Goal: Information Seeking & Learning: Learn about a topic

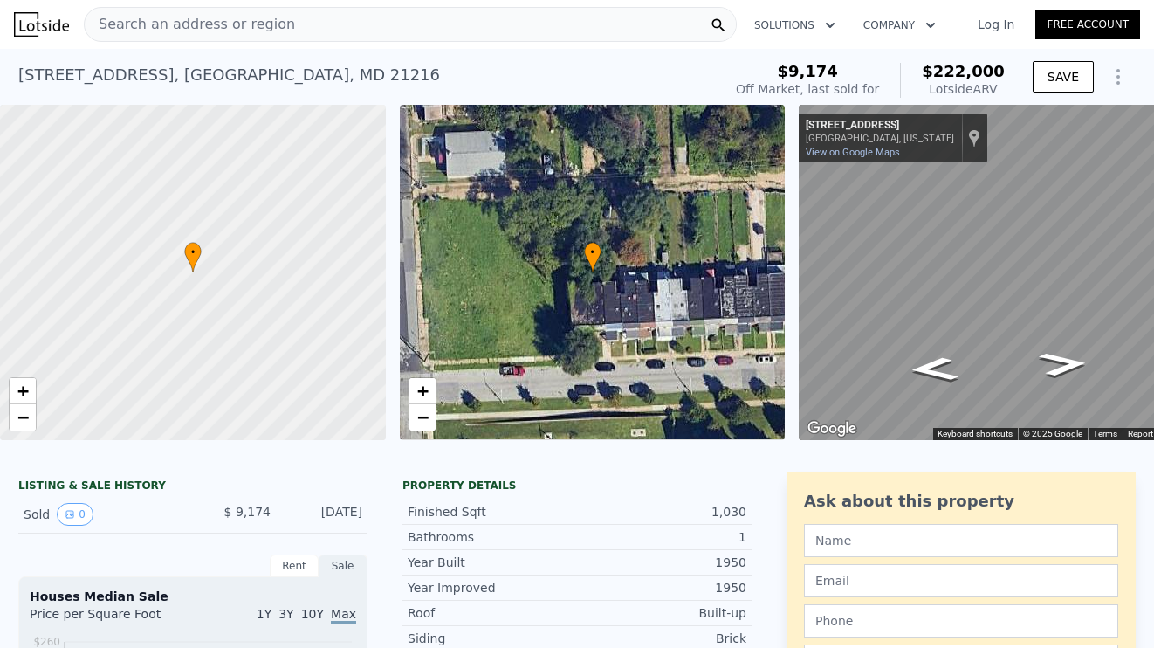
click at [1116, 79] on icon "Show Options" at bounding box center [1117, 76] width 21 height 21
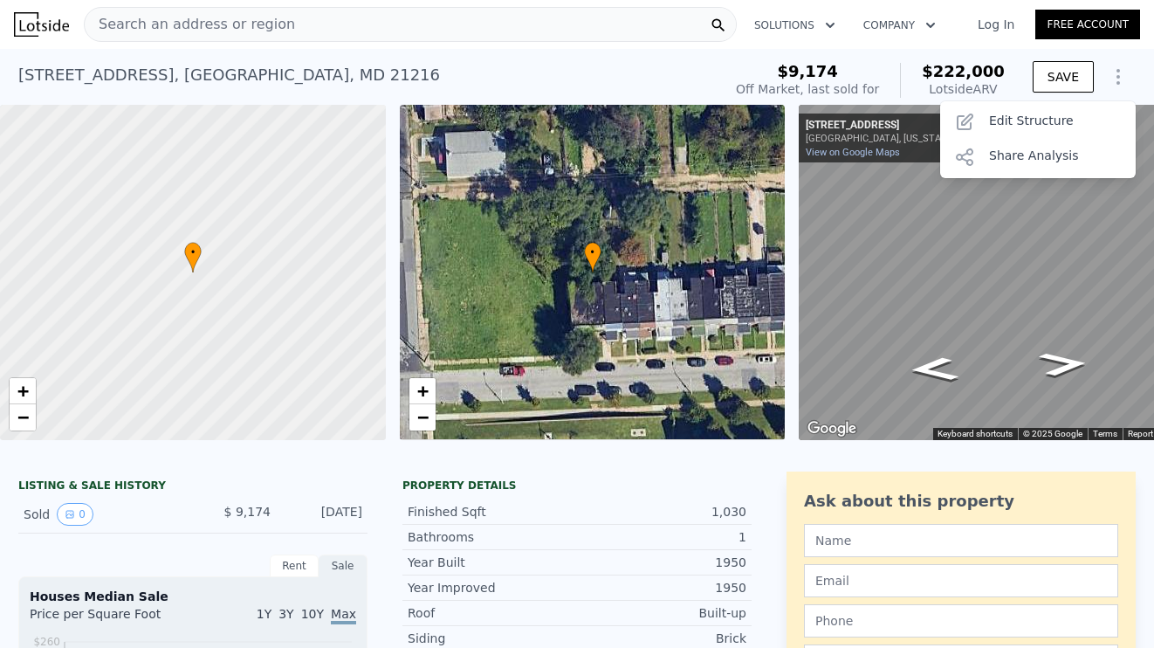
click at [700, 75] on div "[STREET_ADDRESS] Sold [DATE] for $9,174 (~ARV $222k )" at bounding box center [366, 80] width 696 height 49
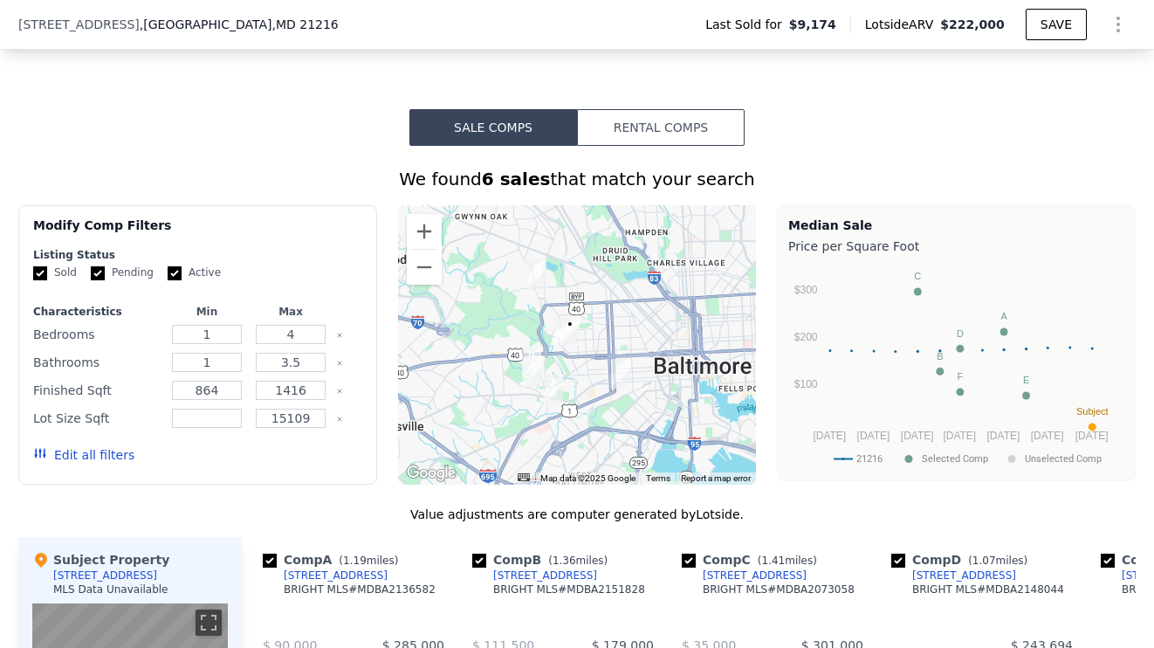
scroll to position [1214, 0]
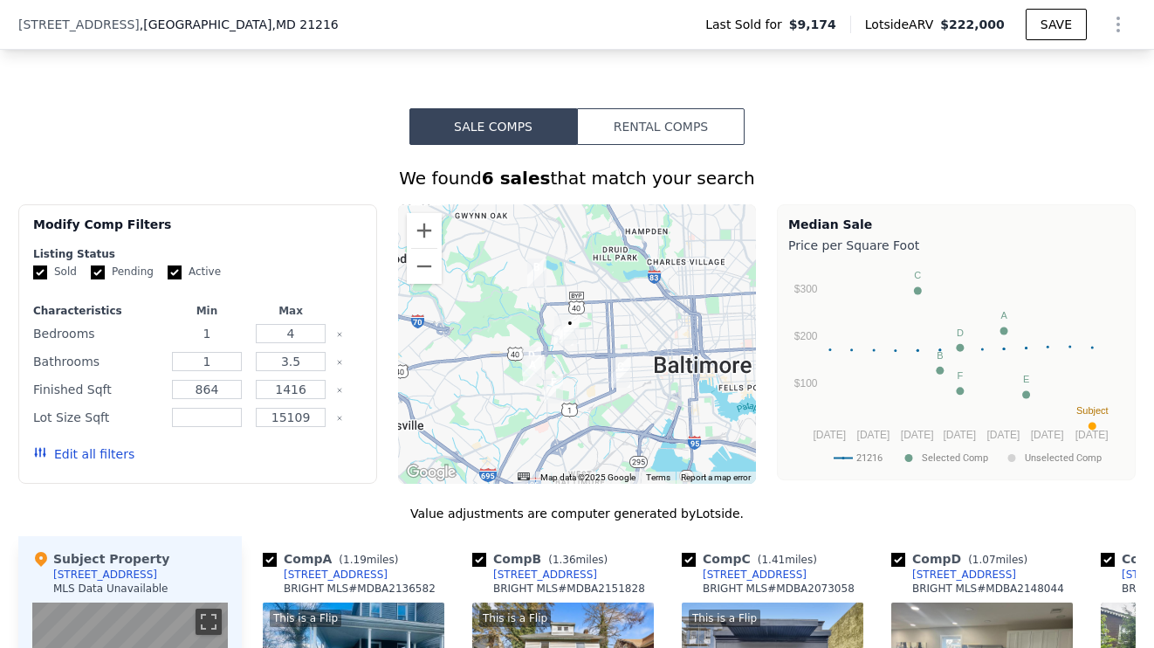
click at [209, 333] on input "1" at bounding box center [206, 333] width 69 height 19
click at [296, 339] on input "4" at bounding box center [290, 333] width 69 height 19
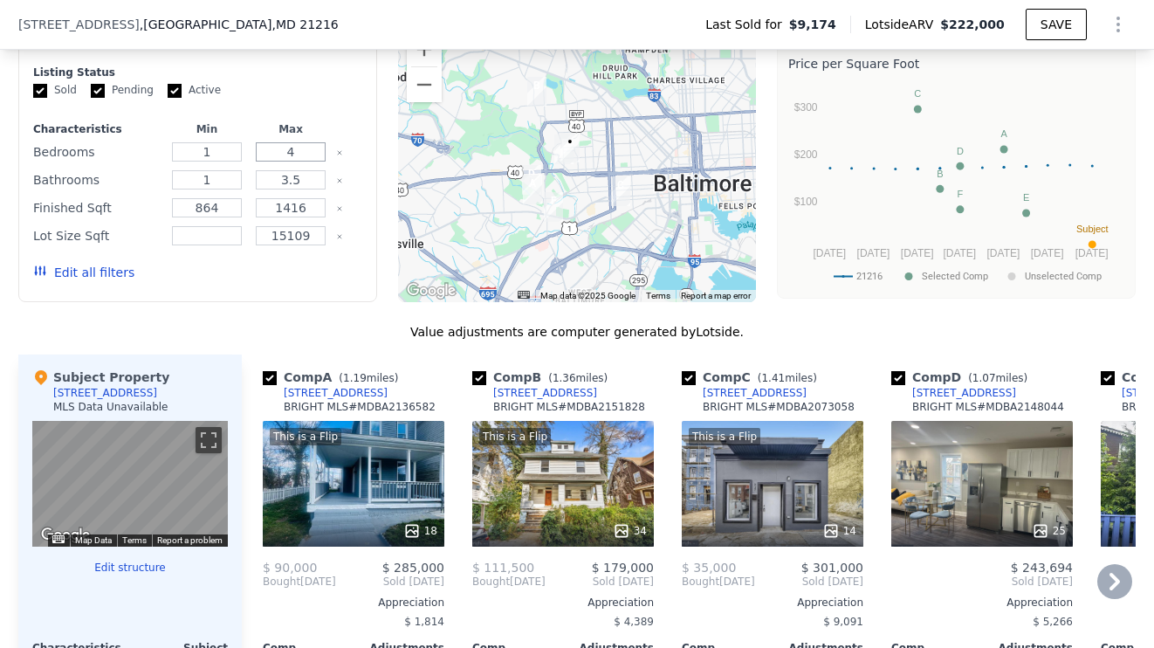
scroll to position [1403, 0]
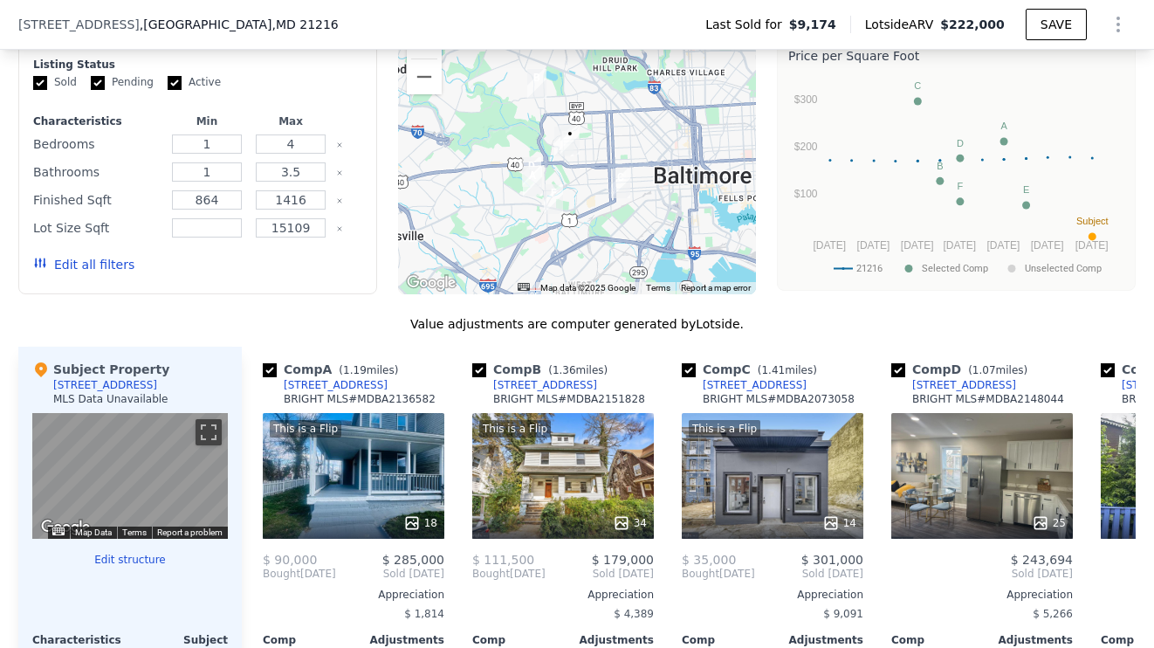
click at [563, 147] on img "2722 W Lanvale St" at bounding box center [569, 140] width 19 height 30
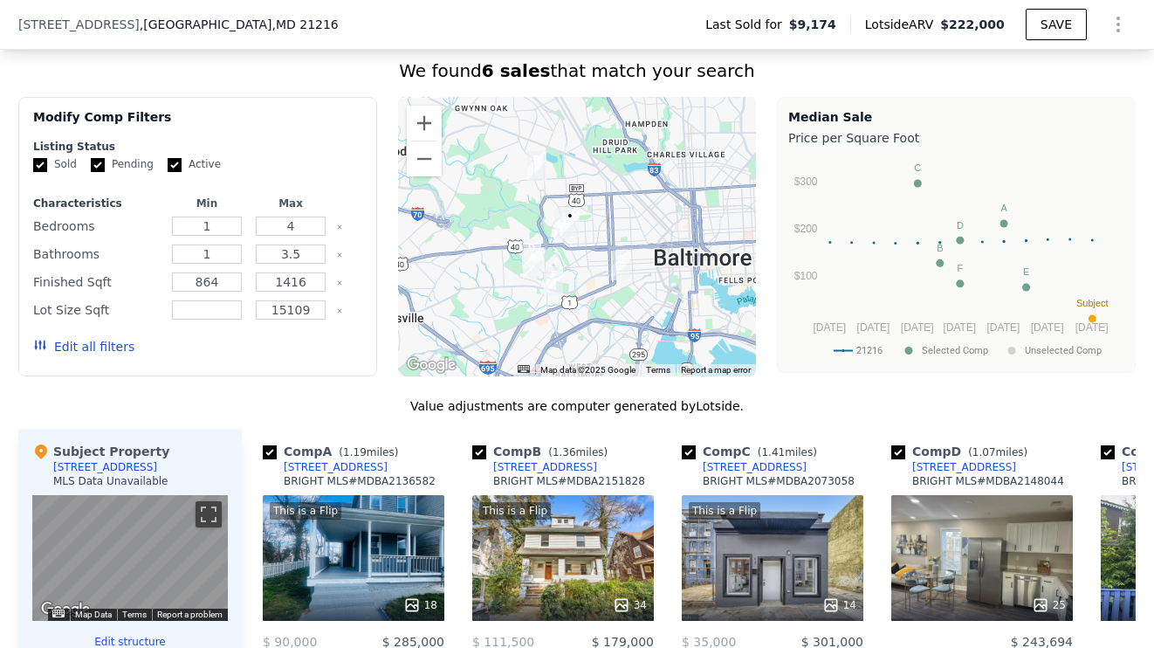
scroll to position [1301, 0]
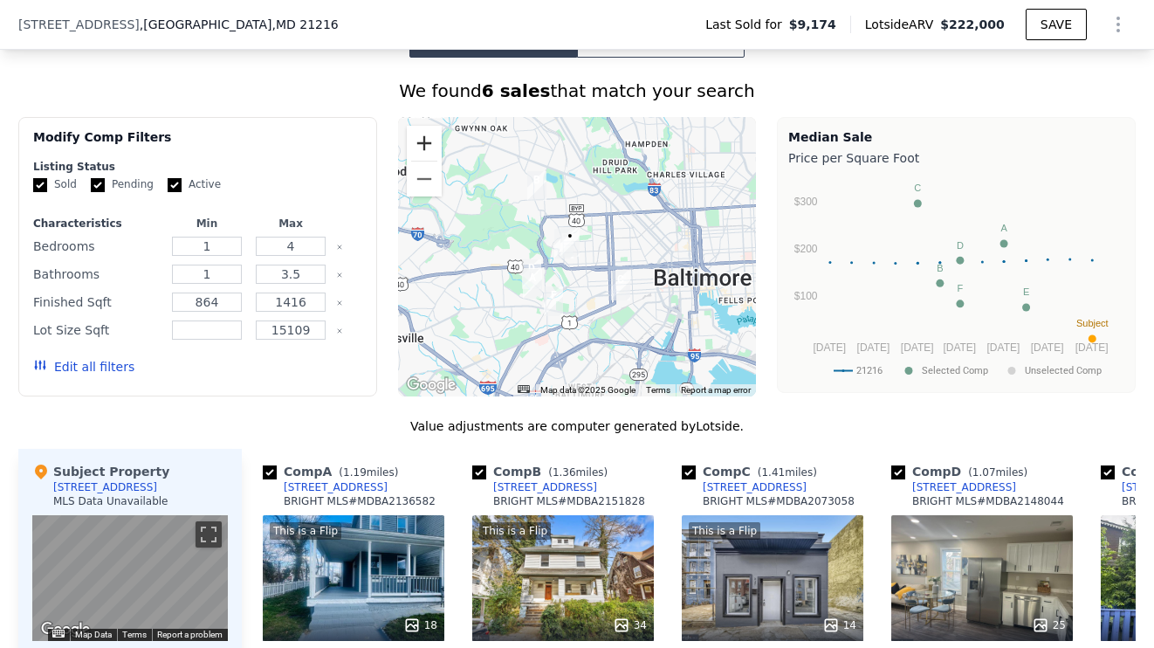
click at [429, 146] on button "Zoom in" at bounding box center [424, 143] width 35 height 35
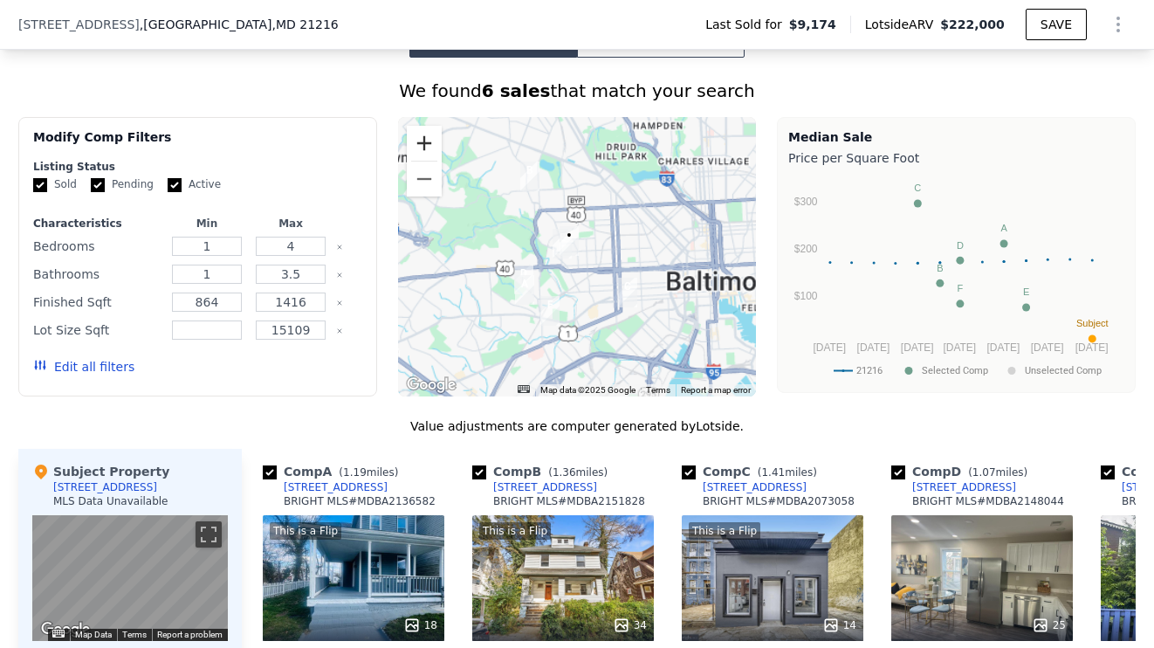
click at [429, 146] on button "Zoom in" at bounding box center [424, 143] width 35 height 35
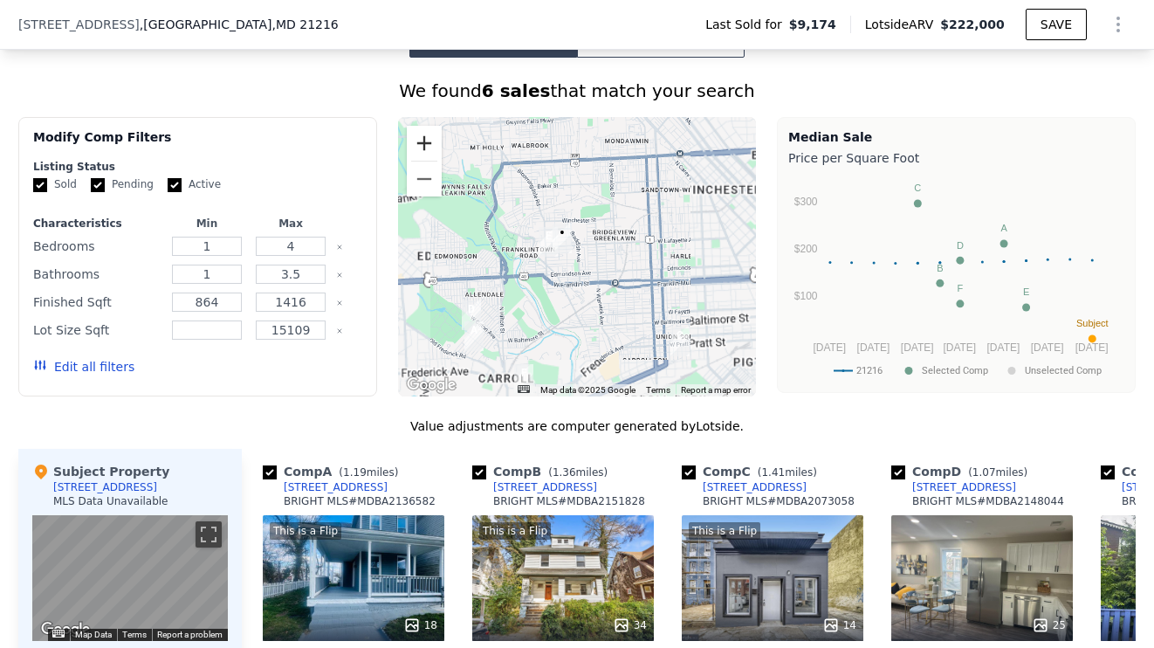
click at [429, 146] on button "Zoom in" at bounding box center [424, 143] width 35 height 35
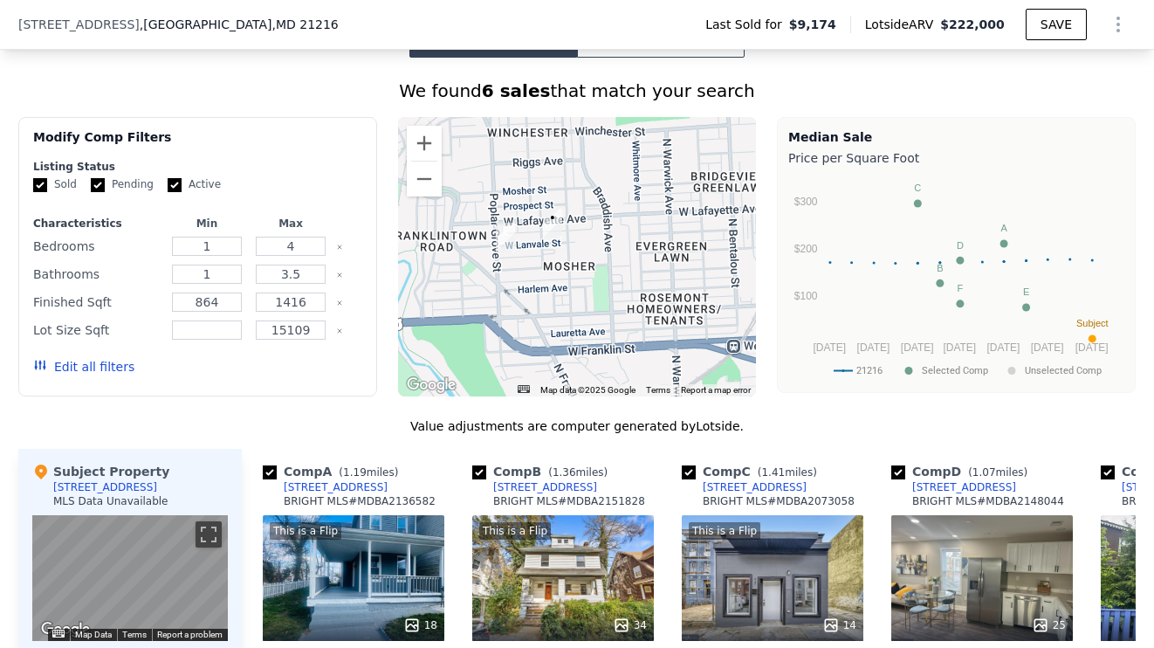
drag, startPoint x: 528, startPoint y: 265, endPoint x: 552, endPoint y: 264, distance: 23.6
click at [552, 264] on div at bounding box center [577, 256] width 359 height 279
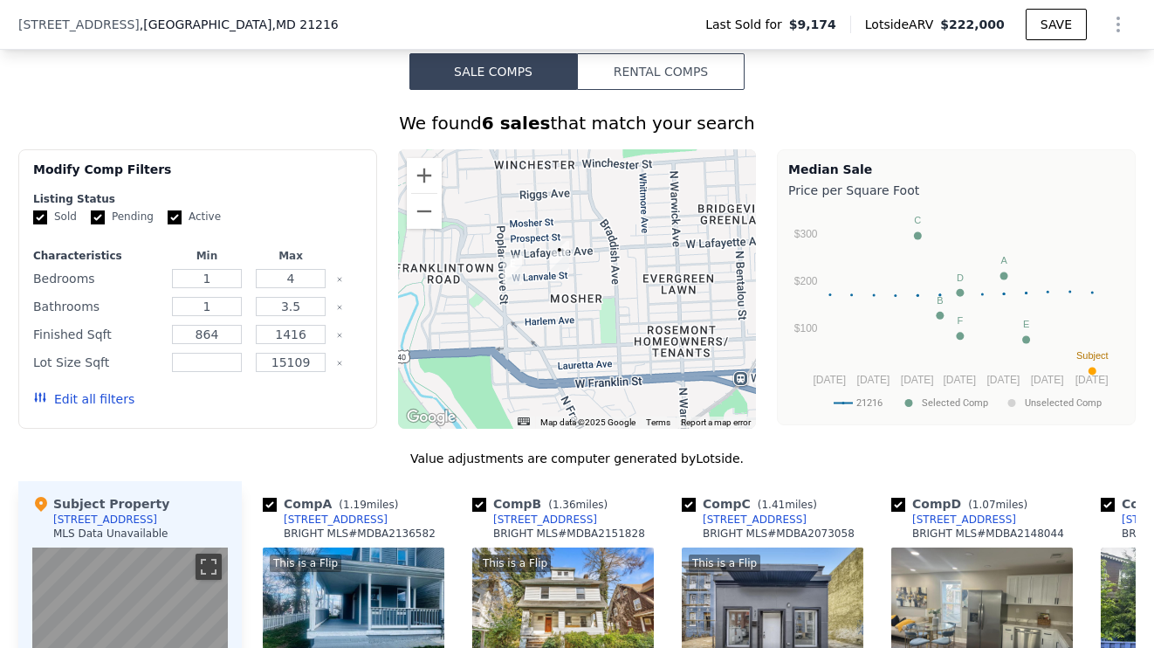
scroll to position [1260, 0]
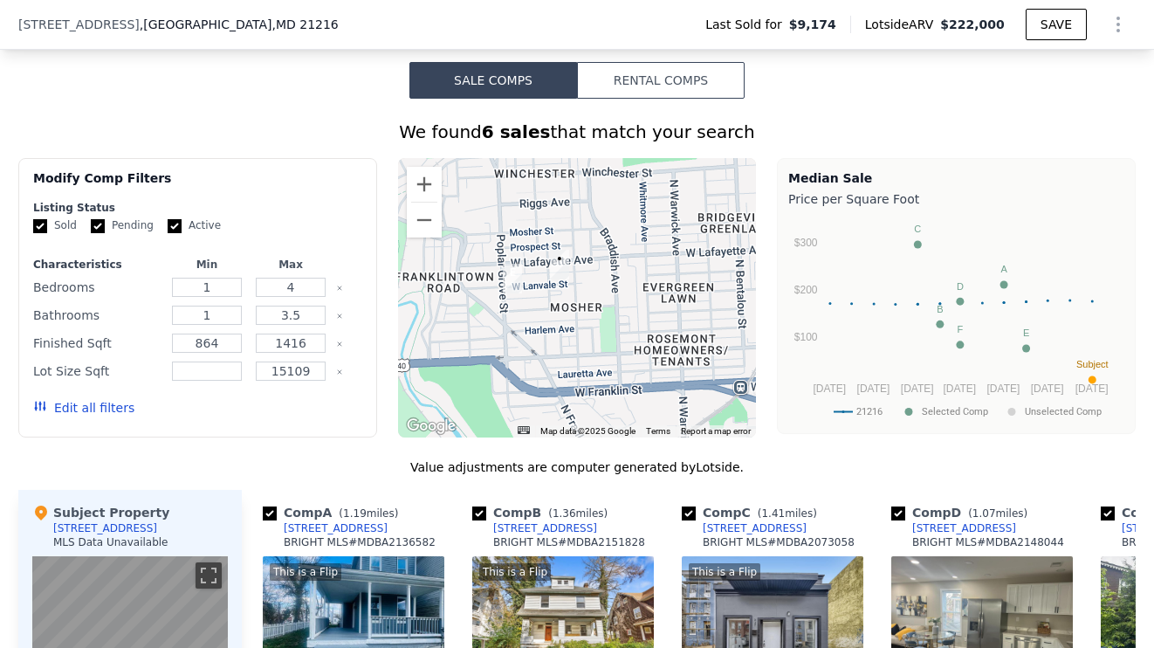
click at [339, 343] on icon "Clear" at bounding box center [339, 343] width 7 height 7
click at [341, 371] on icon "Clear" at bounding box center [339, 371] width 7 height 7
drag, startPoint x: 312, startPoint y: 317, endPoint x: 281, endPoint y: 315, distance: 31.5
click at [281, 315] on input "3.5" at bounding box center [290, 314] width 69 height 19
type input "1"
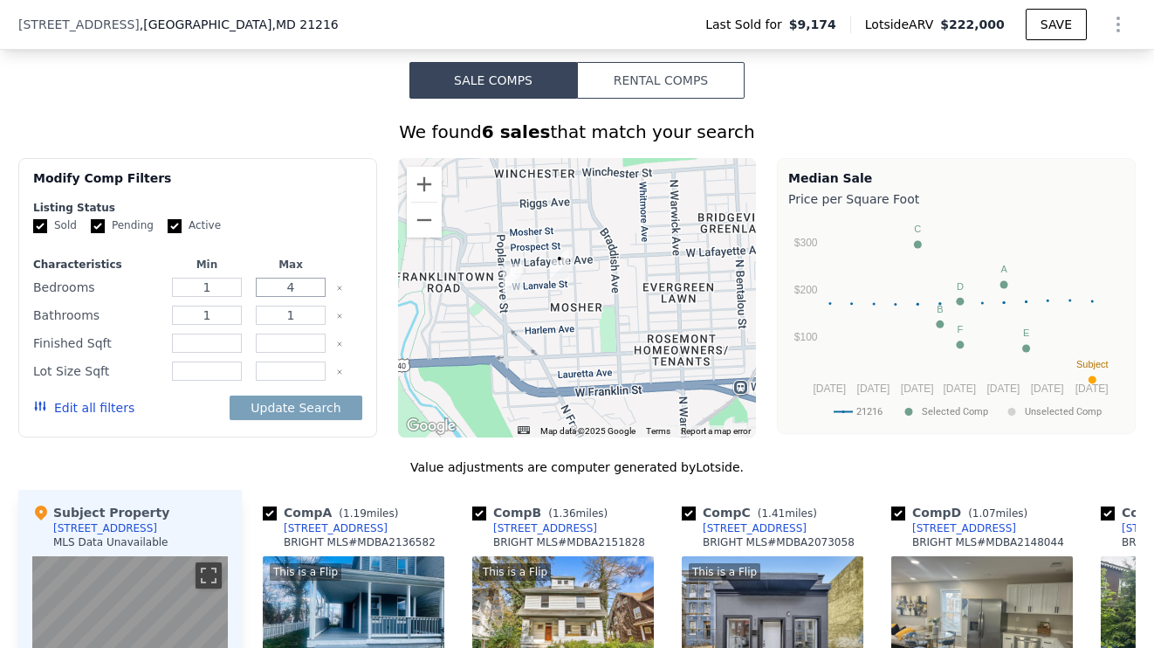
click at [306, 287] on input "4" at bounding box center [290, 287] width 69 height 19
type input "3"
click at [305, 397] on button "Update Search" at bounding box center [296, 407] width 132 height 24
checkbox input "false"
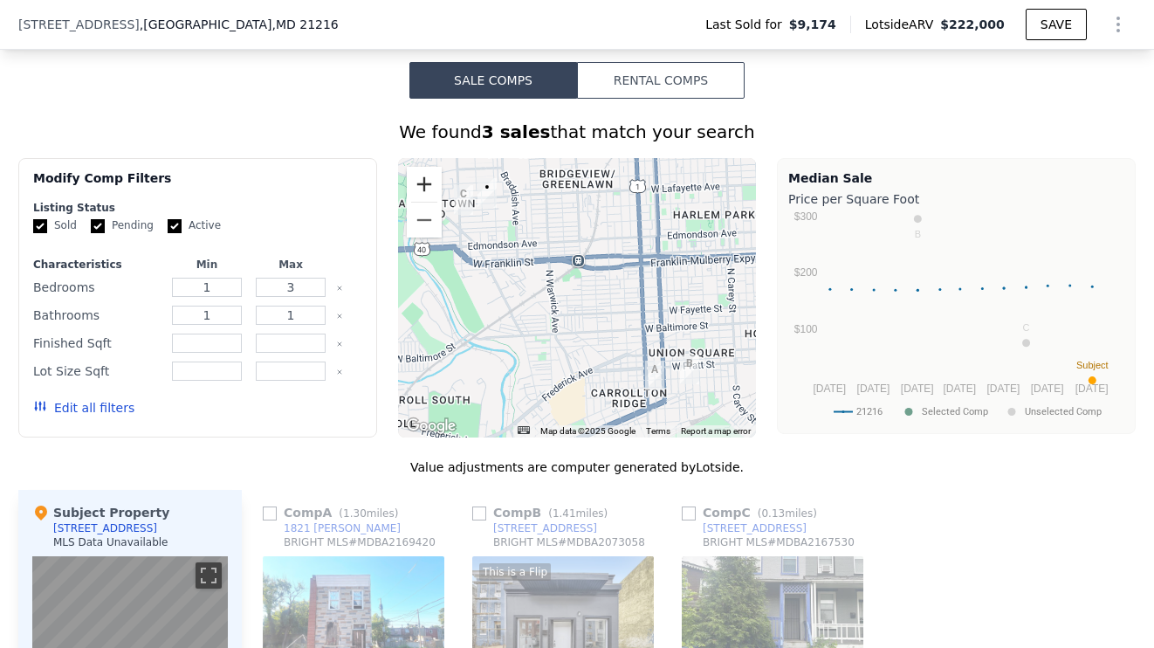
click at [414, 185] on button "Zoom in" at bounding box center [424, 184] width 35 height 35
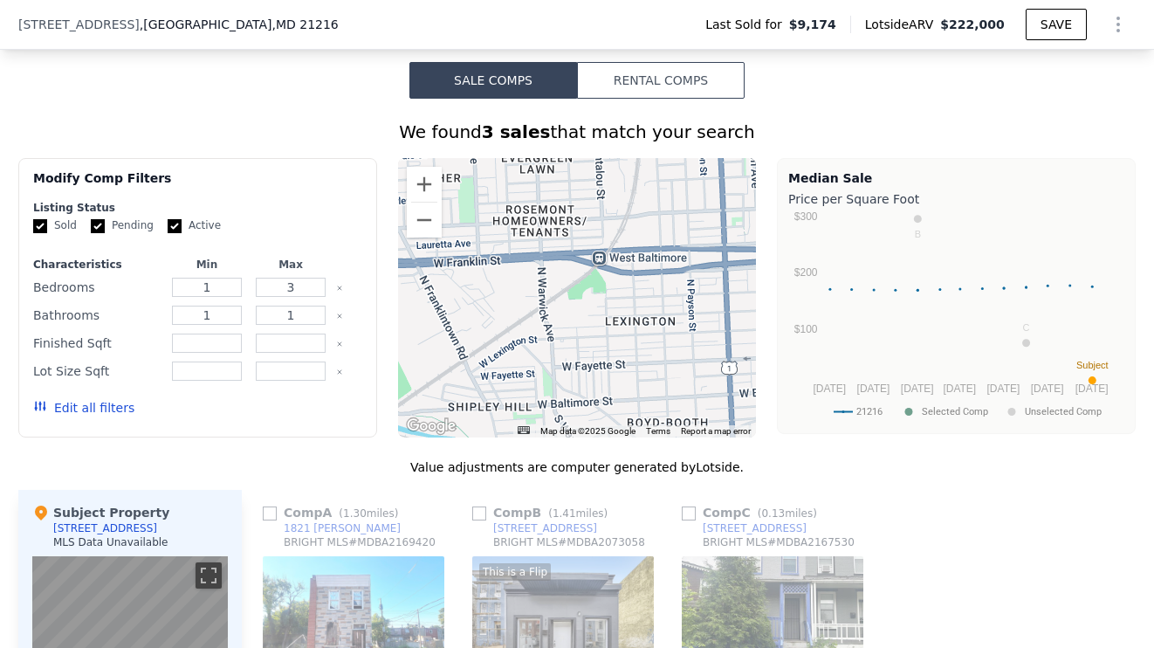
drag, startPoint x: 523, startPoint y: 285, endPoint x: 545, endPoint y: 319, distance: 40.9
click at [545, 319] on div at bounding box center [577, 297] width 359 height 279
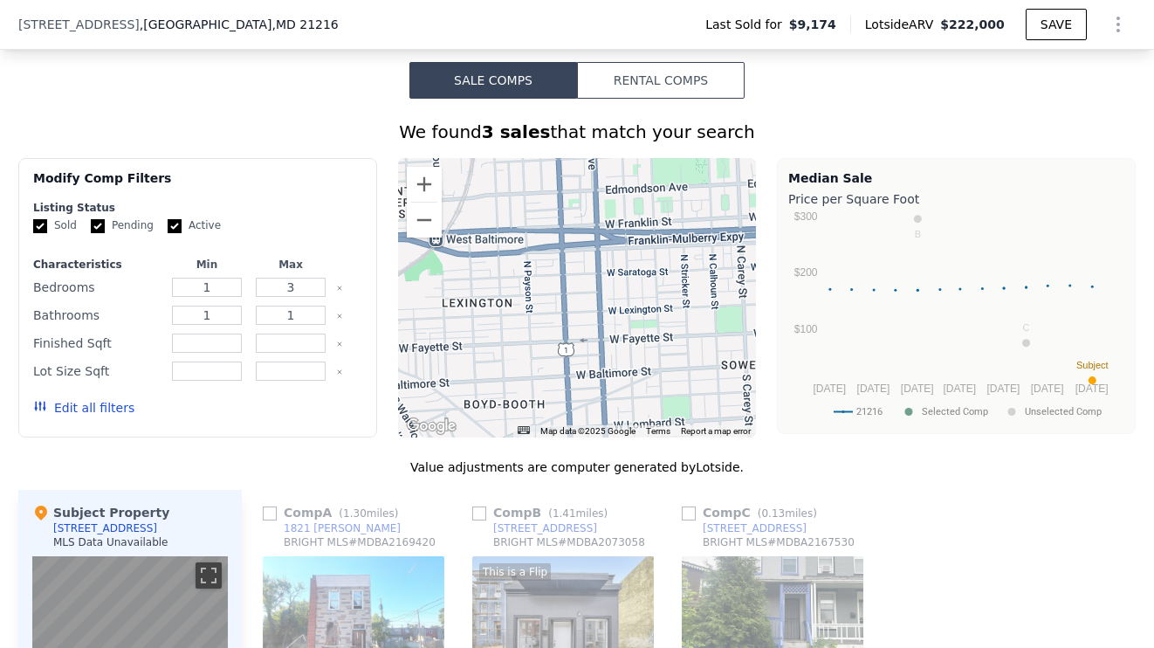
drag, startPoint x: 562, startPoint y: 312, endPoint x: 398, endPoint y: 291, distance: 165.5
click at [398, 292] on div at bounding box center [577, 297] width 359 height 279
click at [428, 216] on button "Zoom out" at bounding box center [424, 219] width 35 height 35
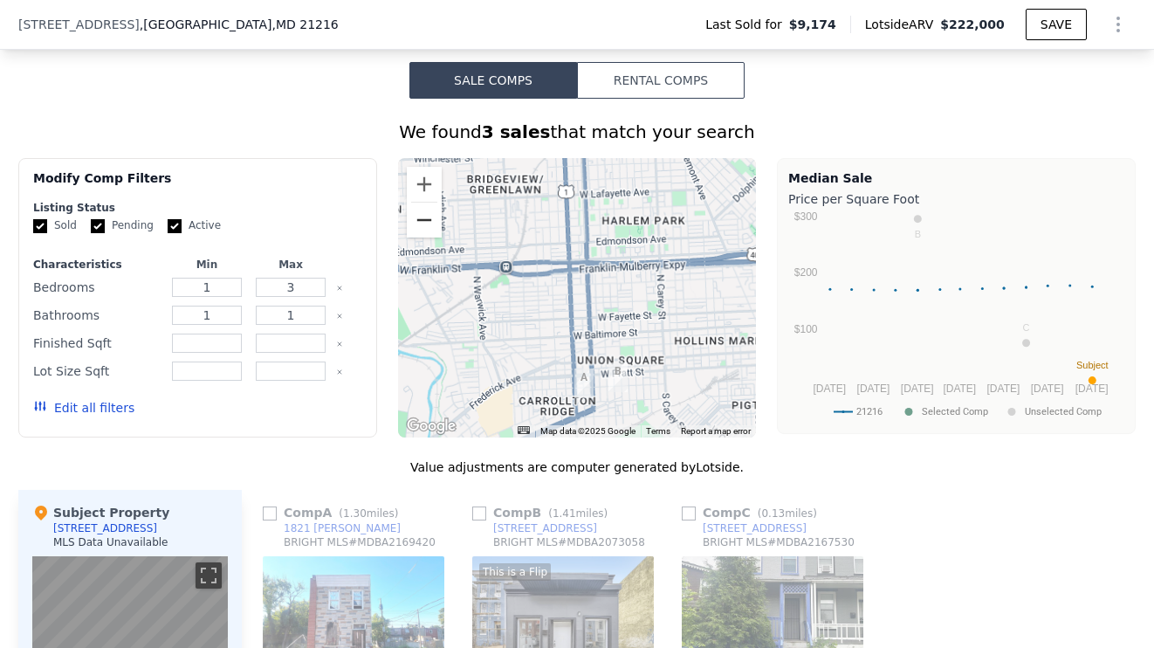
click at [428, 216] on button "Zoom out" at bounding box center [424, 219] width 35 height 35
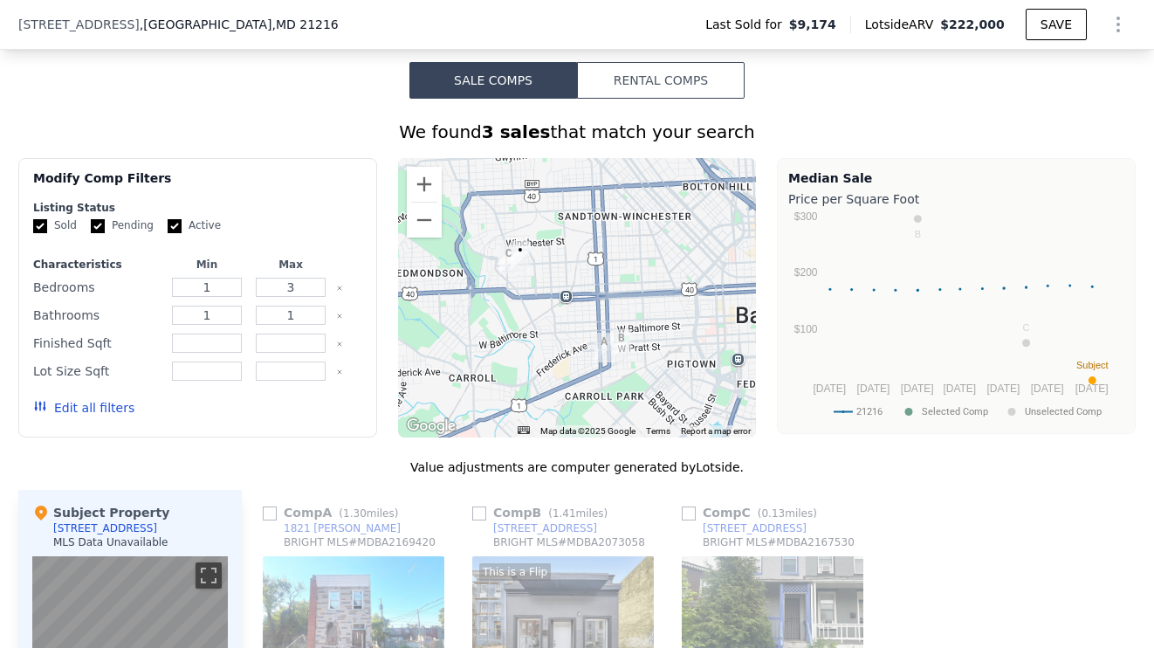
drag, startPoint x: 504, startPoint y: 260, endPoint x: 614, endPoint y: 319, distance: 124.5
click at [614, 319] on div at bounding box center [577, 297] width 359 height 279
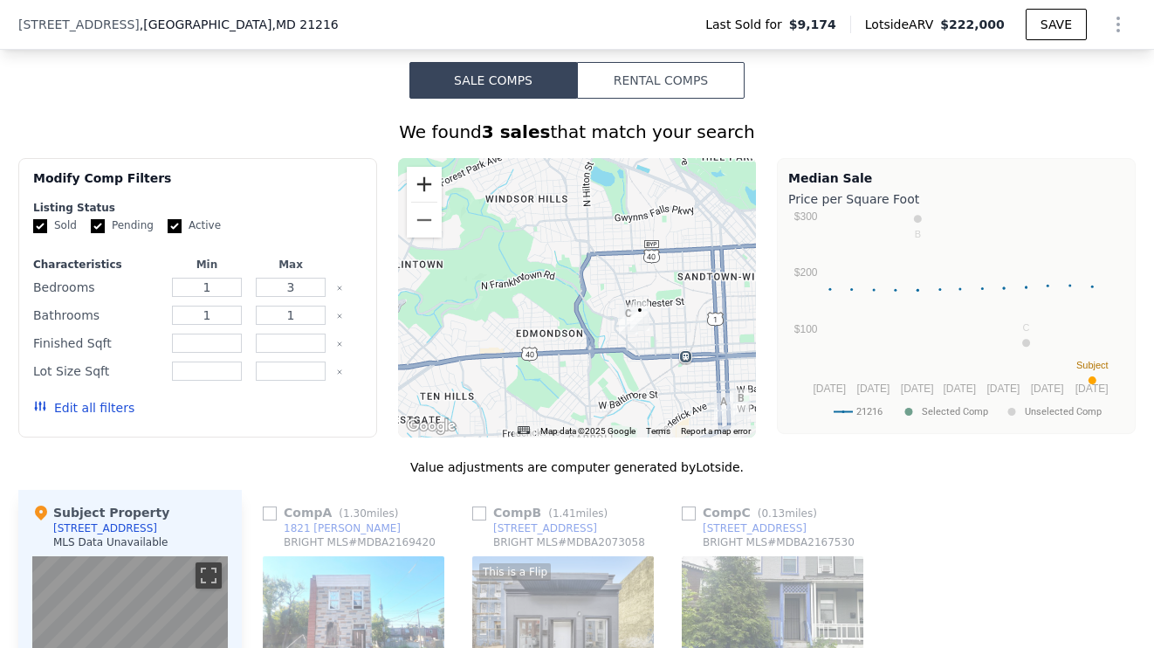
click at [422, 184] on button "Zoom in" at bounding box center [424, 184] width 35 height 35
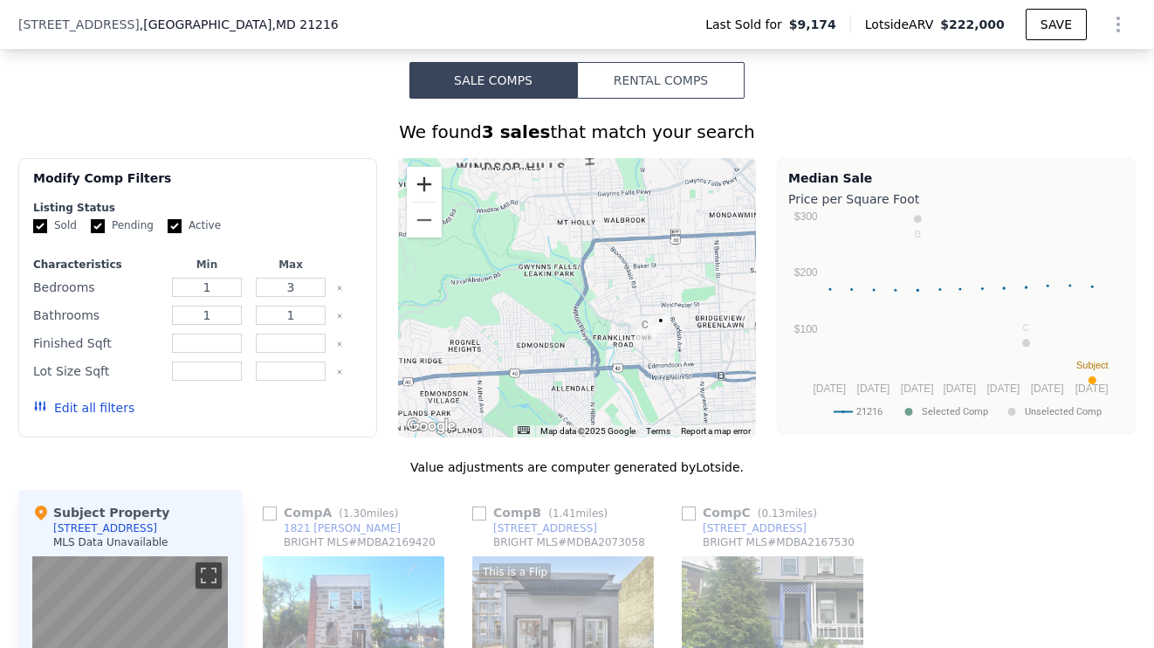
drag, startPoint x: 422, startPoint y: 184, endPoint x: 433, endPoint y: 194, distance: 14.9
click at [422, 184] on button "Zoom in" at bounding box center [424, 184] width 35 height 35
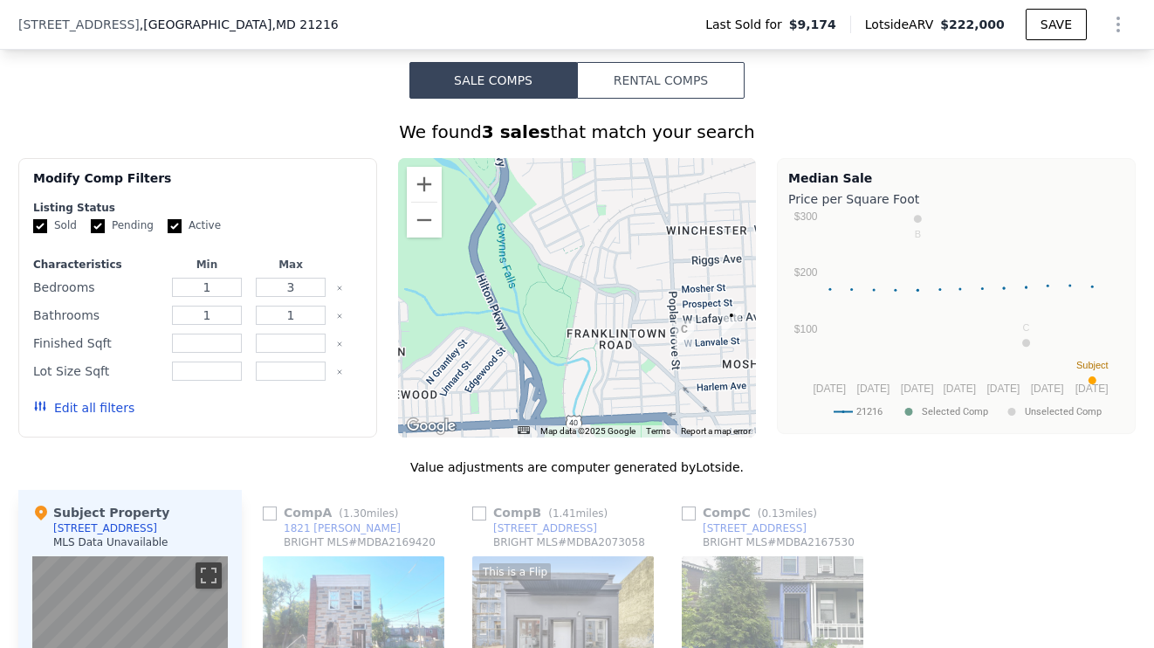
drag, startPoint x: 656, startPoint y: 365, endPoint x: 550, endPoint y: 271, distance: 142.2
click at [550, 271] on div at bounding box center [577, 297] width 359 height 279
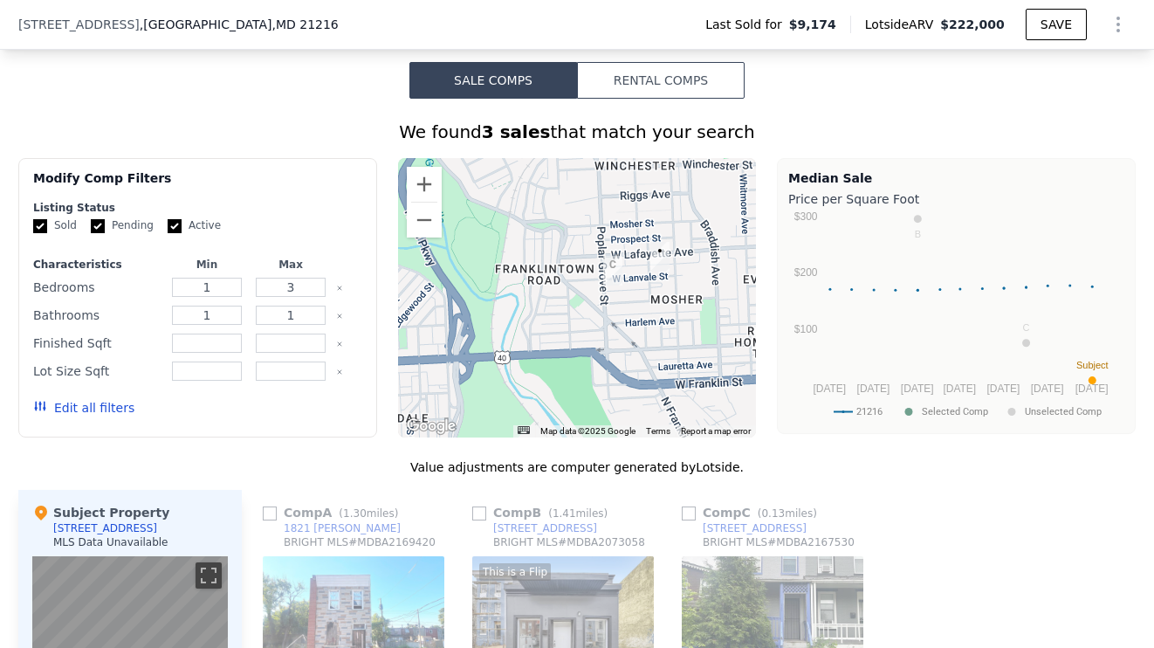
click at [612, 277] on img "2859 W Lanvale St" at bounding box center [612, 271] width 19 height 30
click at [614, 265] on img "2859 W Lanvale St" at bounding box center [612, 271] width 19 height 30
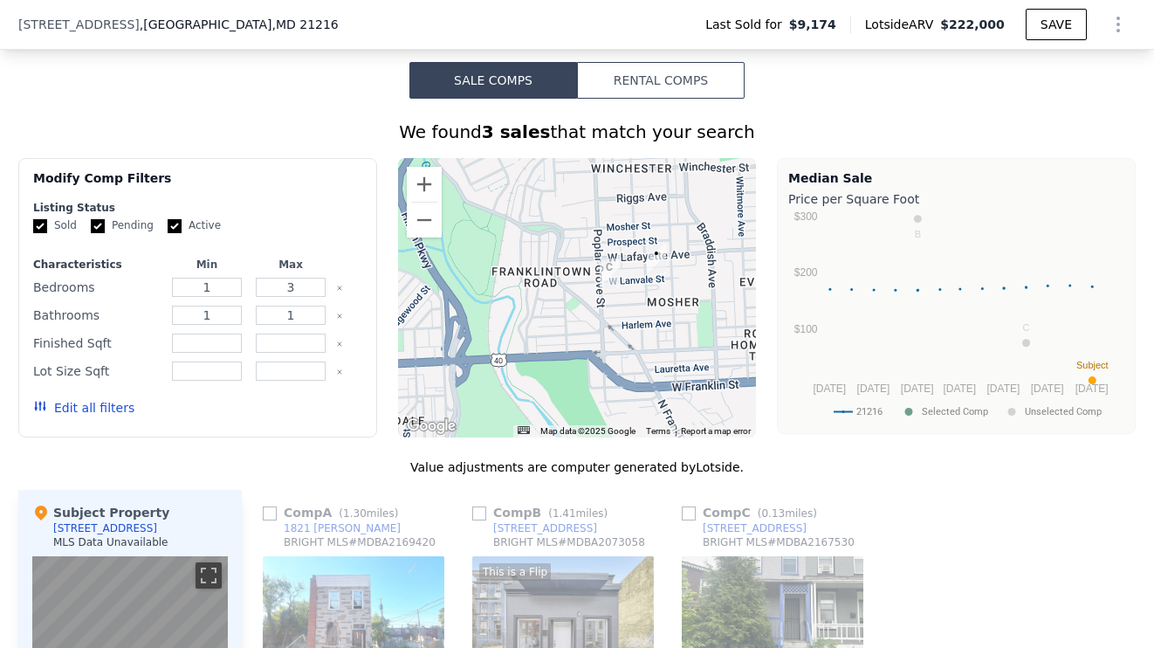
drag, startPoint x: 620, startPoint y: 304, endPoint x: 577, endPoint y: 317, distance: 45.6
click at [578, 318] on div at bounding box center [577, 297] width 359 height 279
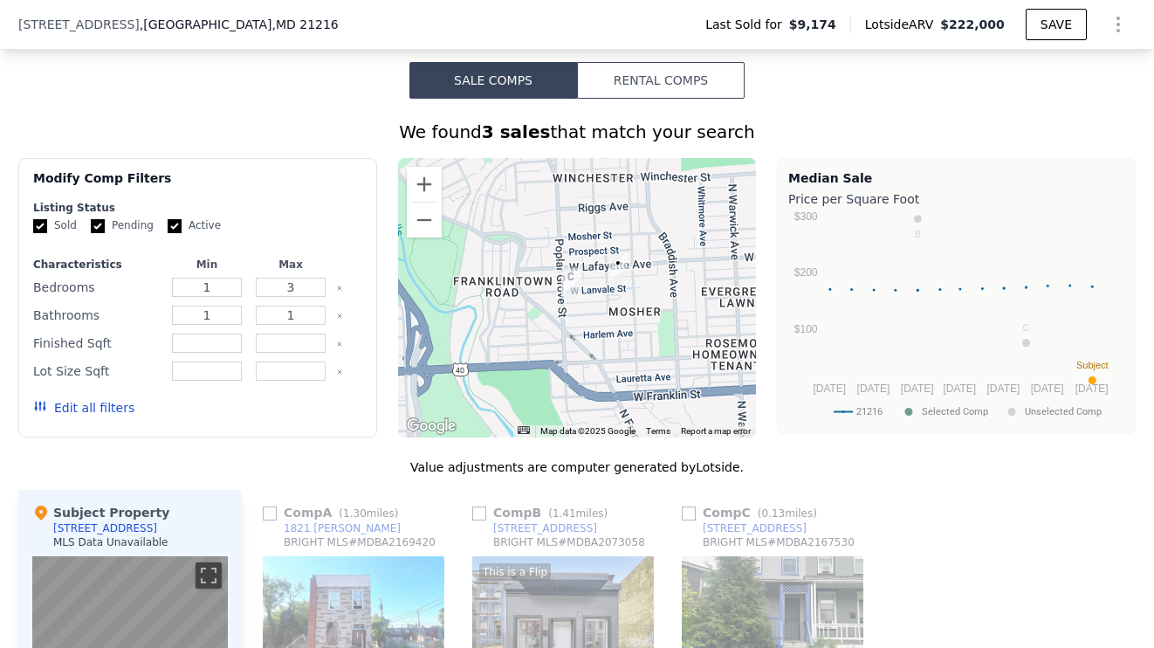
click at [567, 288] on img "2859 W Lanvale St" at bounding box center [570, 283] width 19 height 30
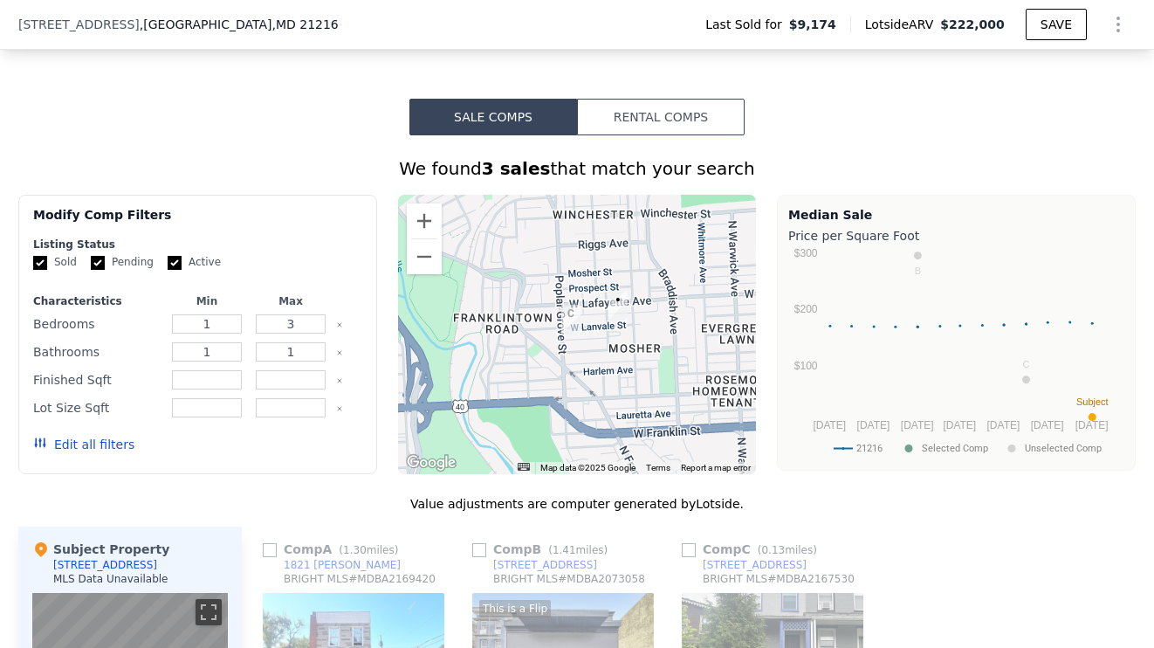
scroll to position [1182, 0]
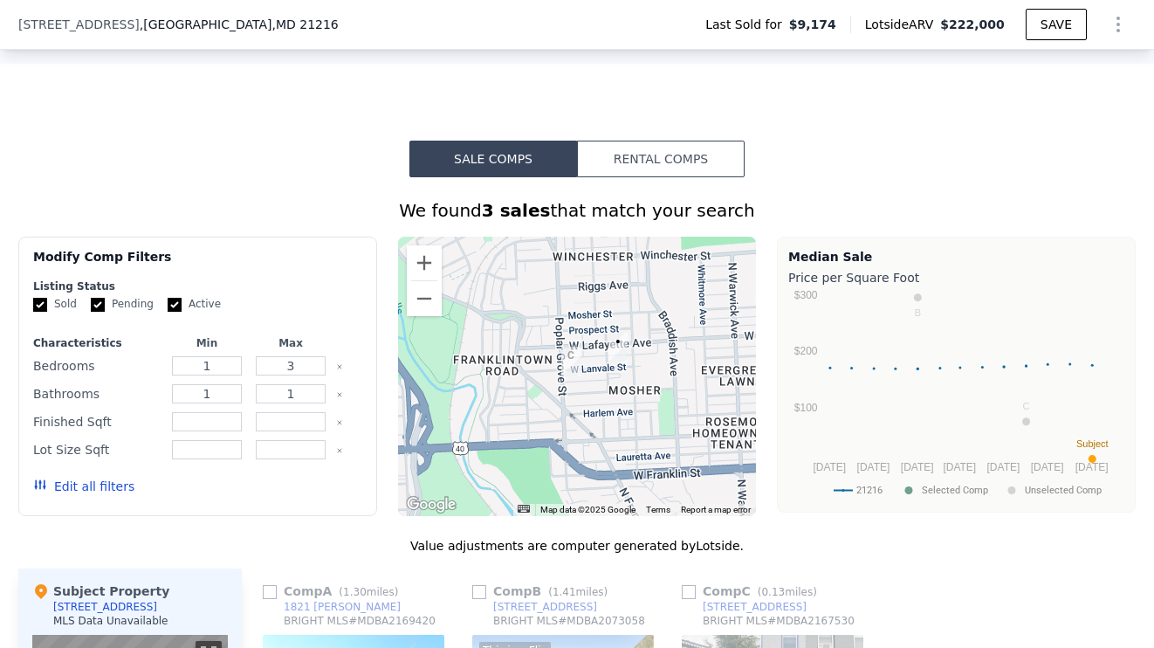
click at [689, 159] on button "Rental Comps" at bounding box center [661, 159] width 168 height 37
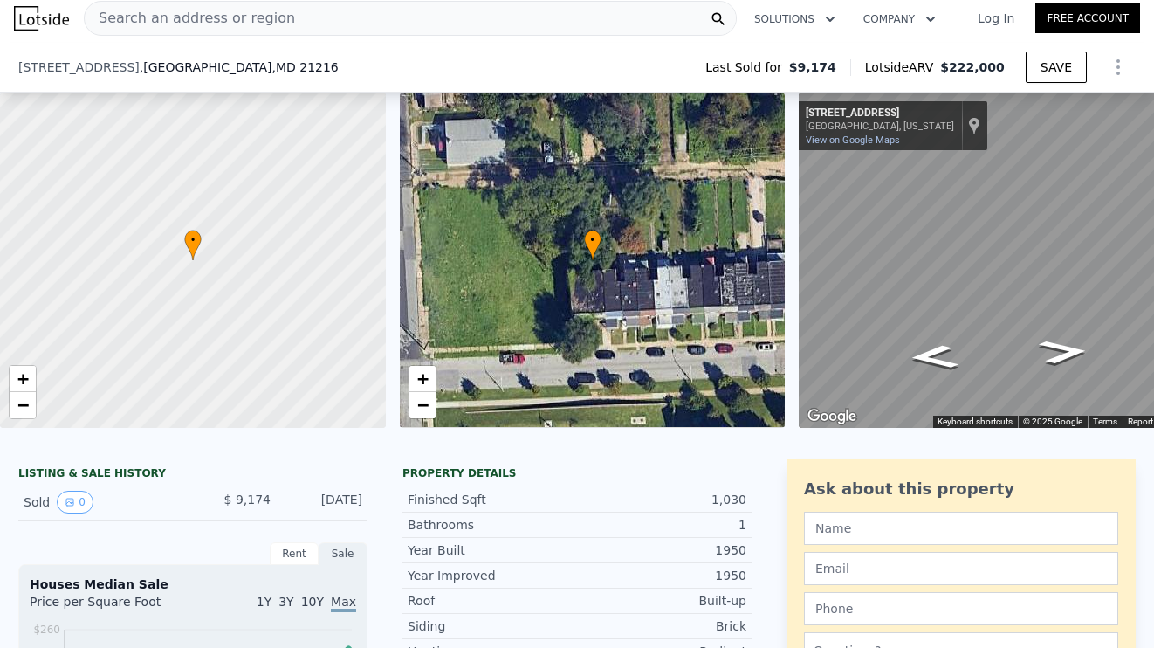
scroll to position [0, 0]
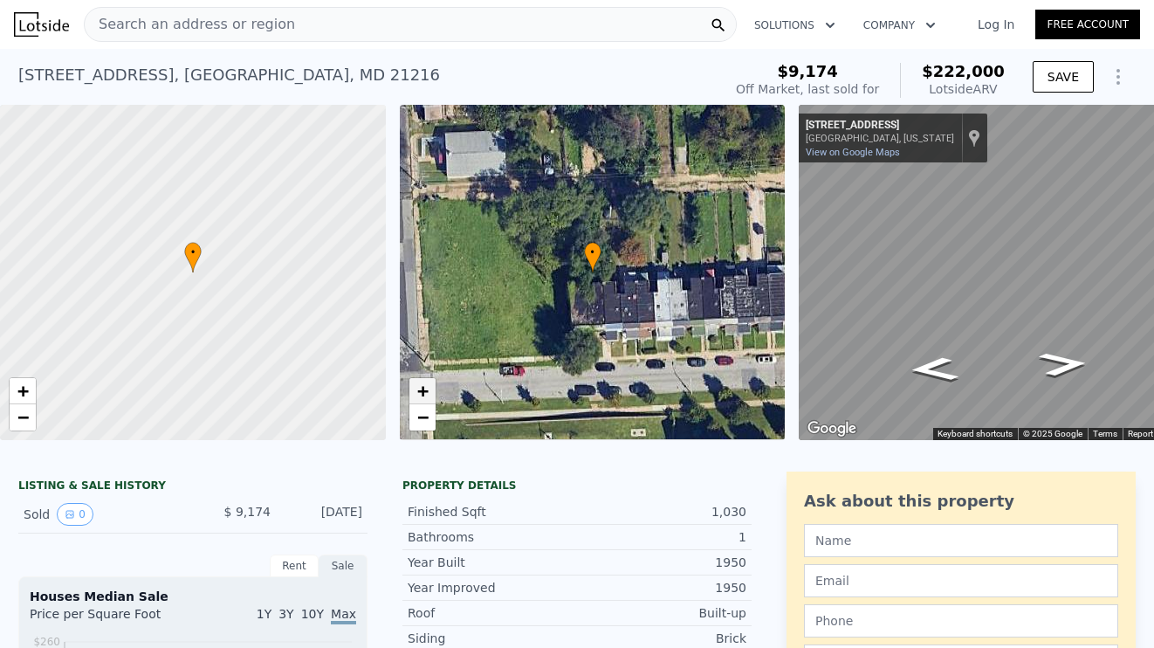
click at [422, 390] on span "+" at bounding box center [421, 391] width 11 height 22
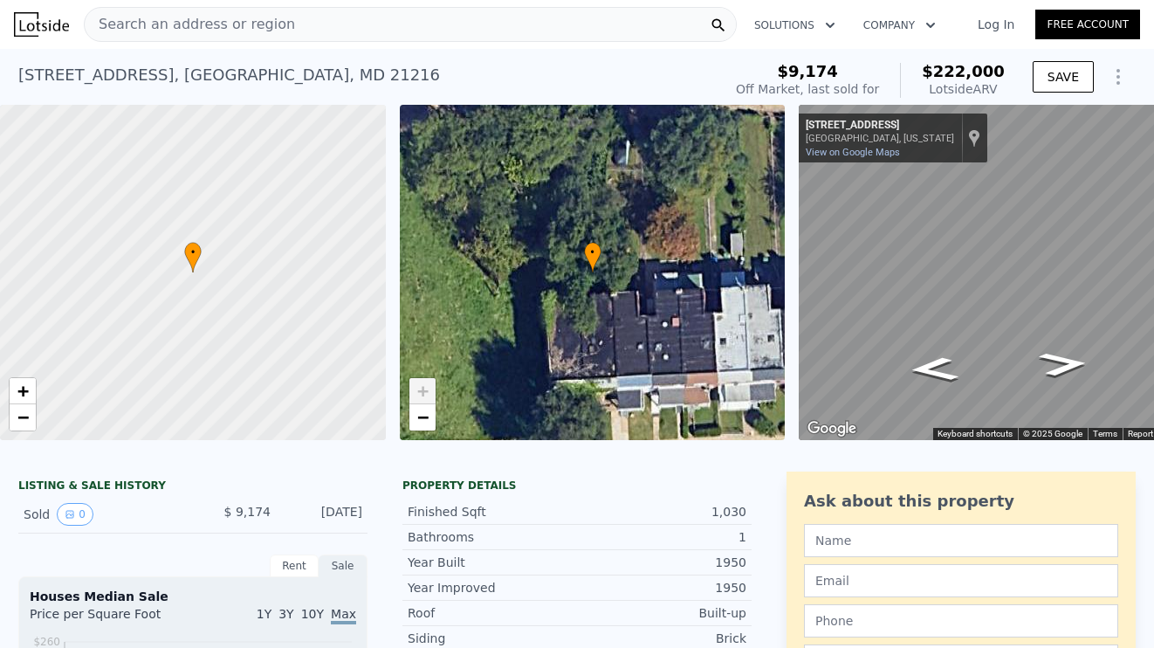
click at [422, 390] on span "+" at bounding box center [421, 391] width 11 height 22
click at [422, 408] on span "−" at bounding box center [421, 417] width 11 height 22
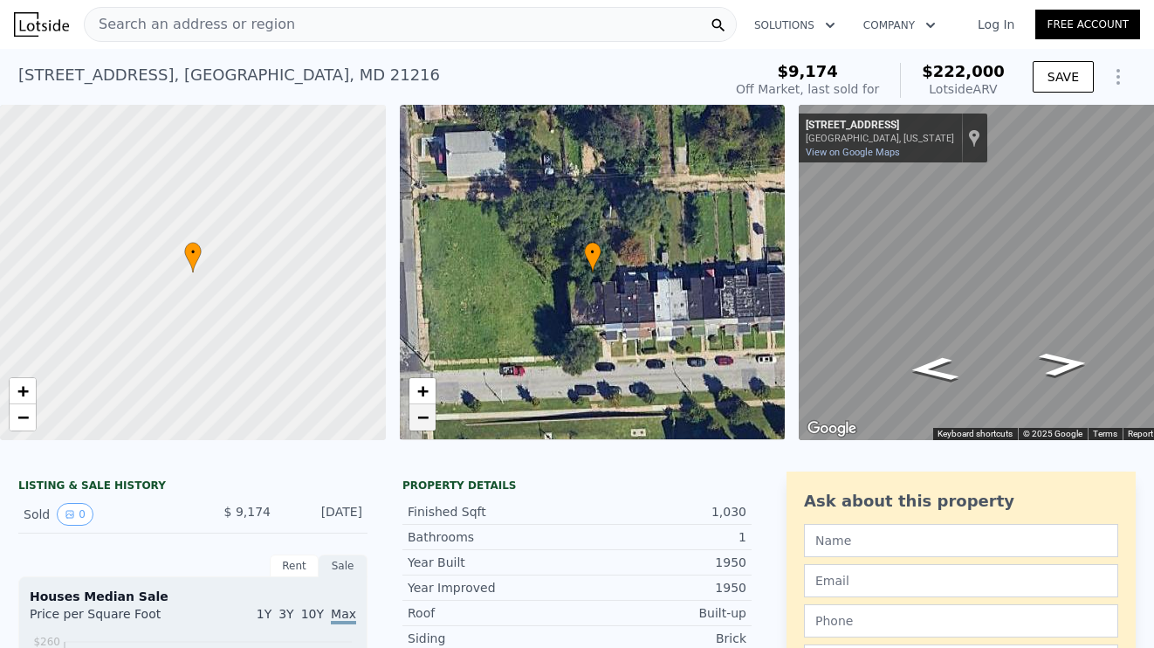
click at [432, 417] on link "−" at bounding box center [422, 417] width 26 height 26
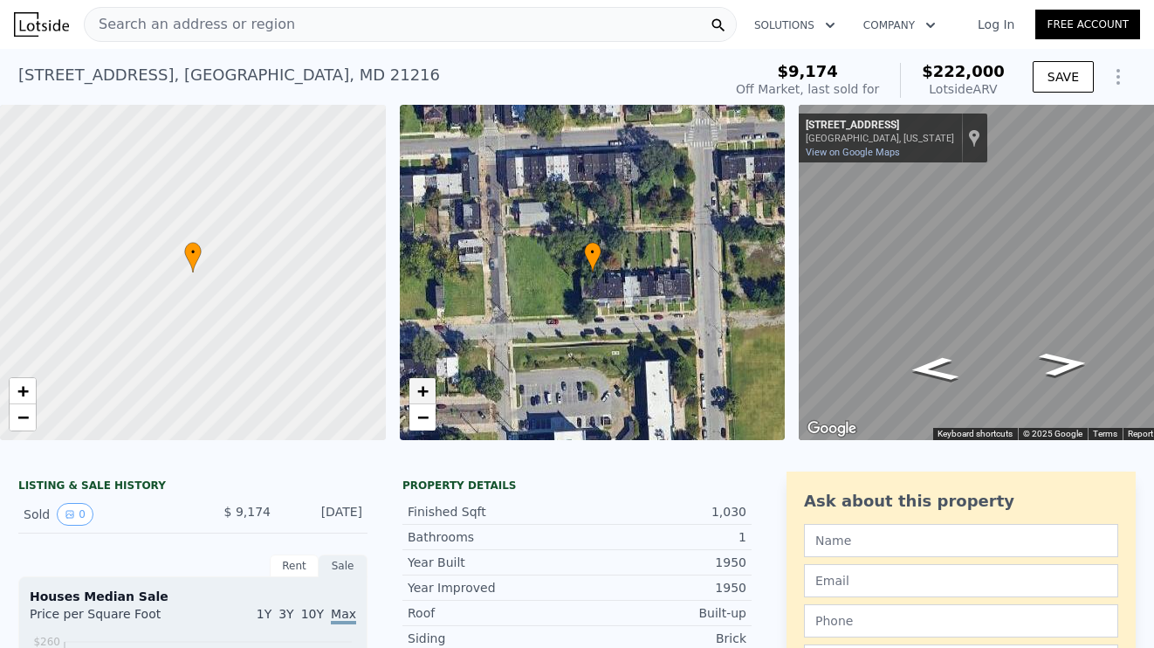
click at [425, 391] on span "+" at bounding box center [421, 391] width 11 height 22
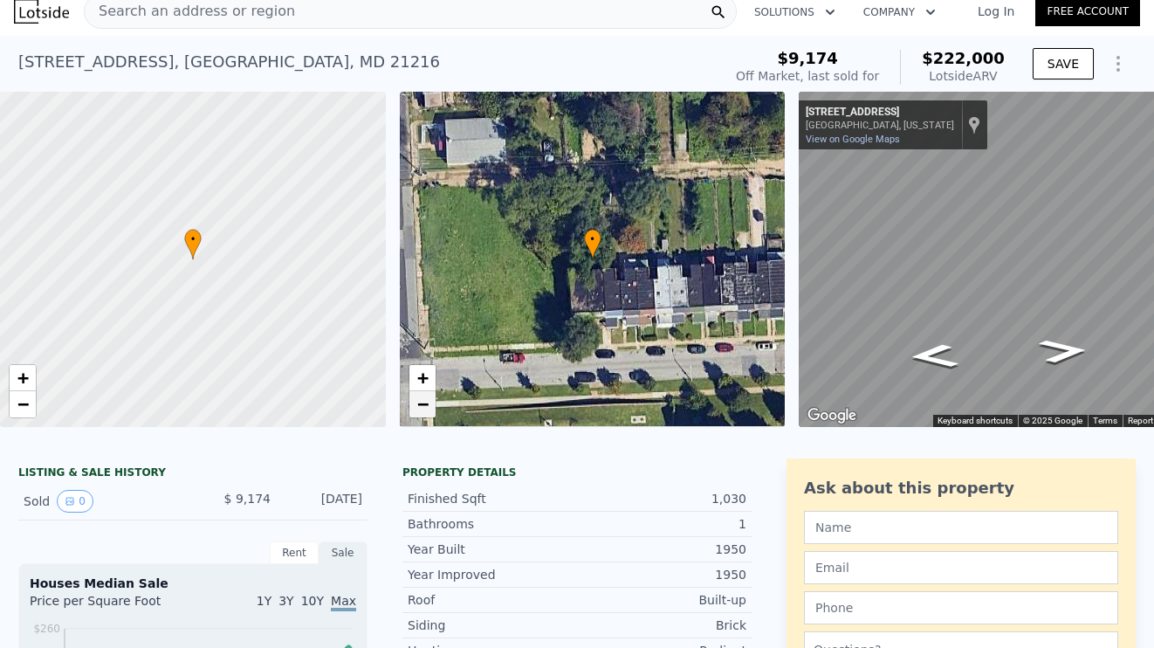
click at [426, 393] on span "−" at bounding box center [421, 404] width 11 height 22
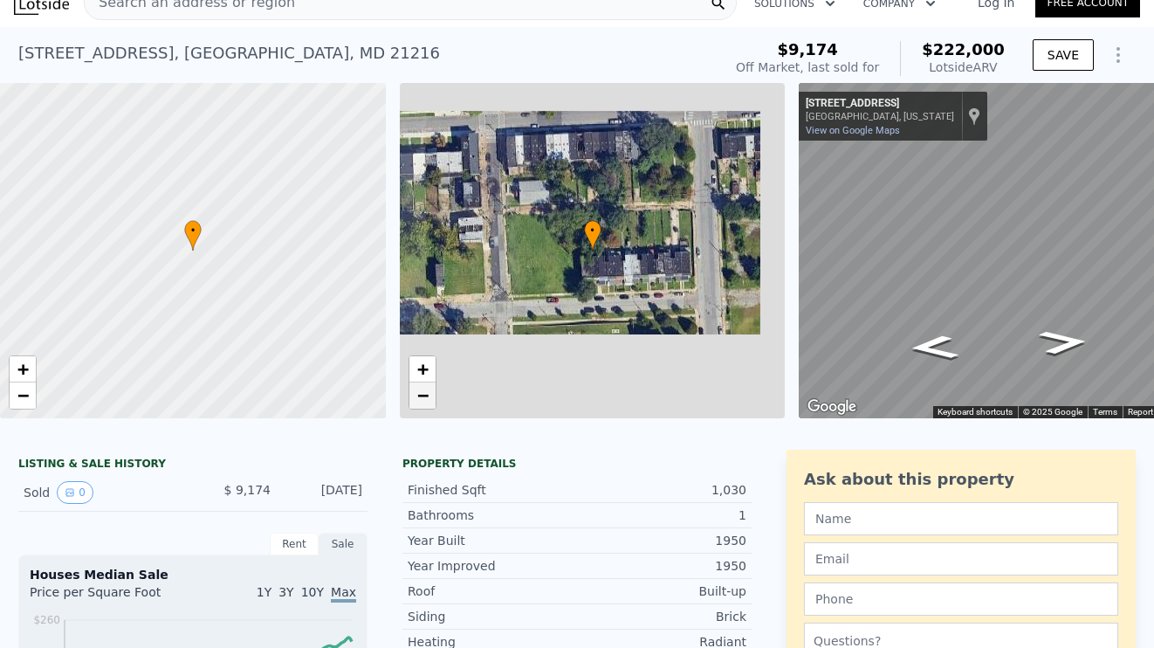
click at [426, 391] on span "−" at bounding box center [421, 395] width 11 height 22
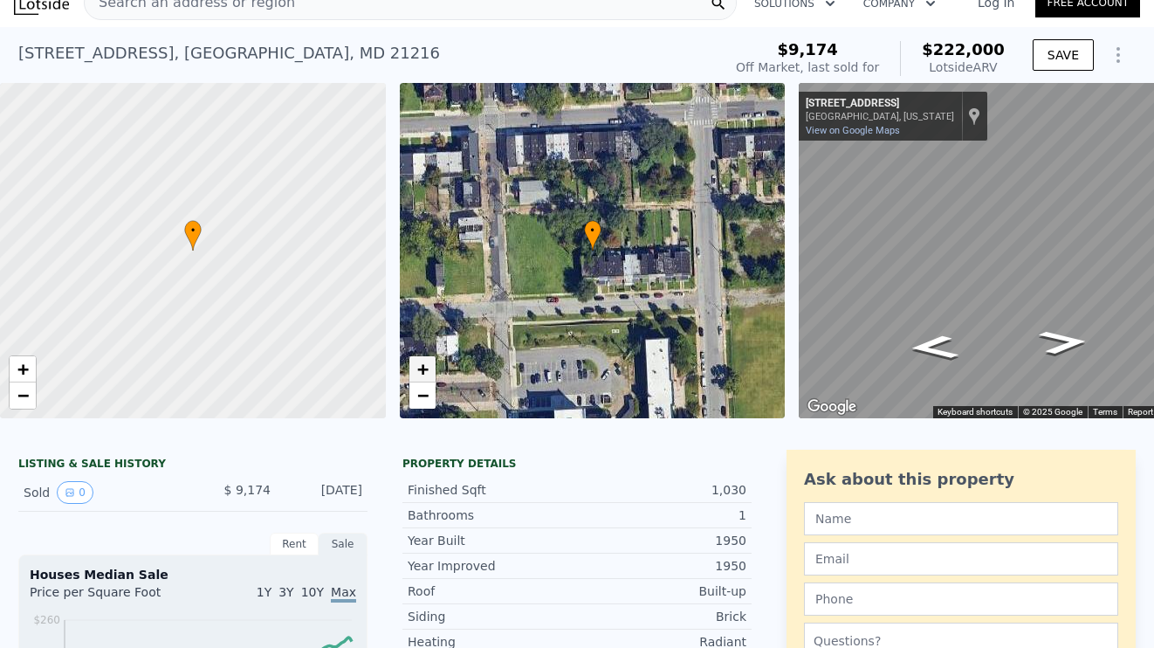
click at [426, 379] on span "+" at bounding box center [421, 369] width 11 height 22
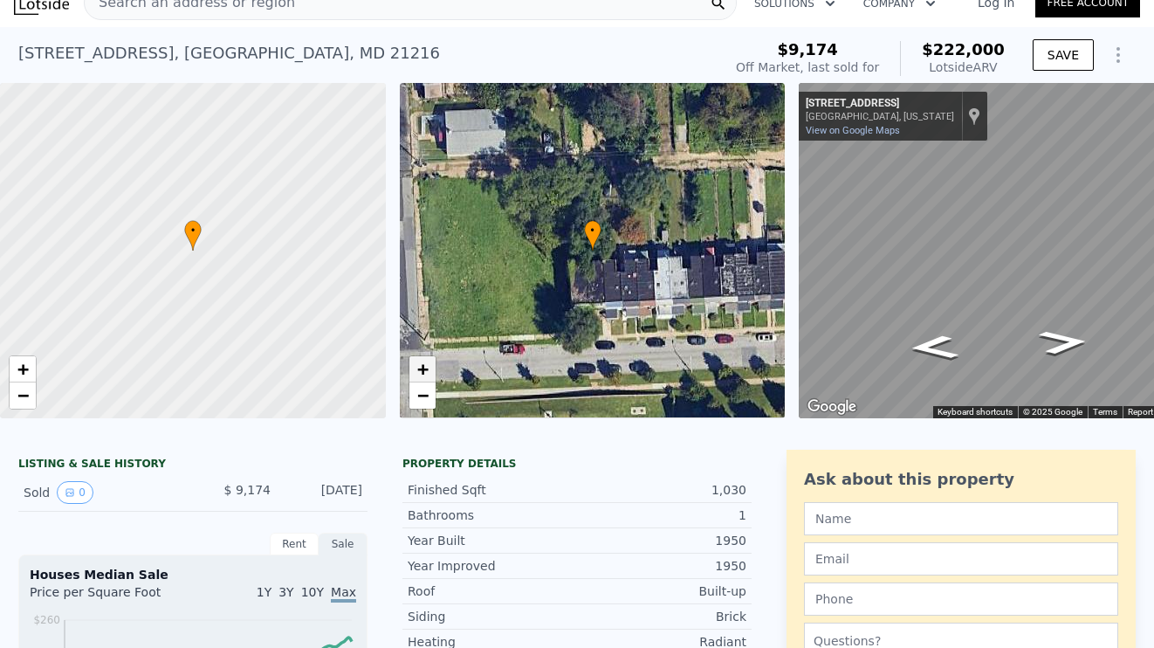
click at [426, 377] on span "+" at bounding box center [421, 369] width 11 height 22
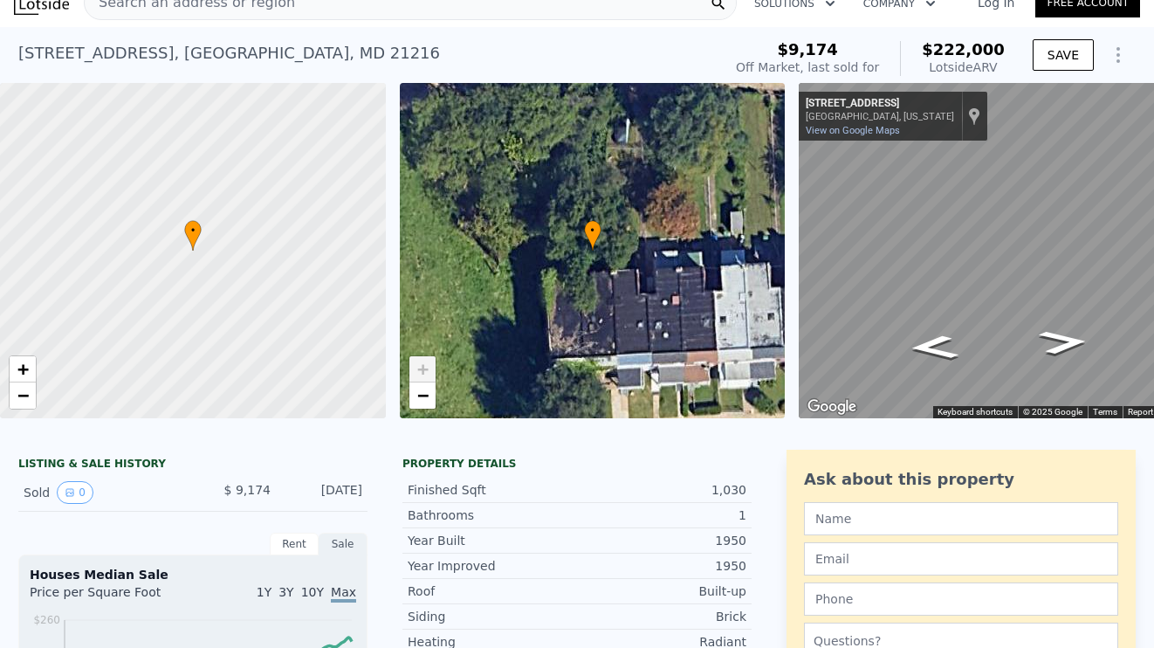
click at [426, 373] on span "+" at bounding box center [421, 369] width 11 height 22
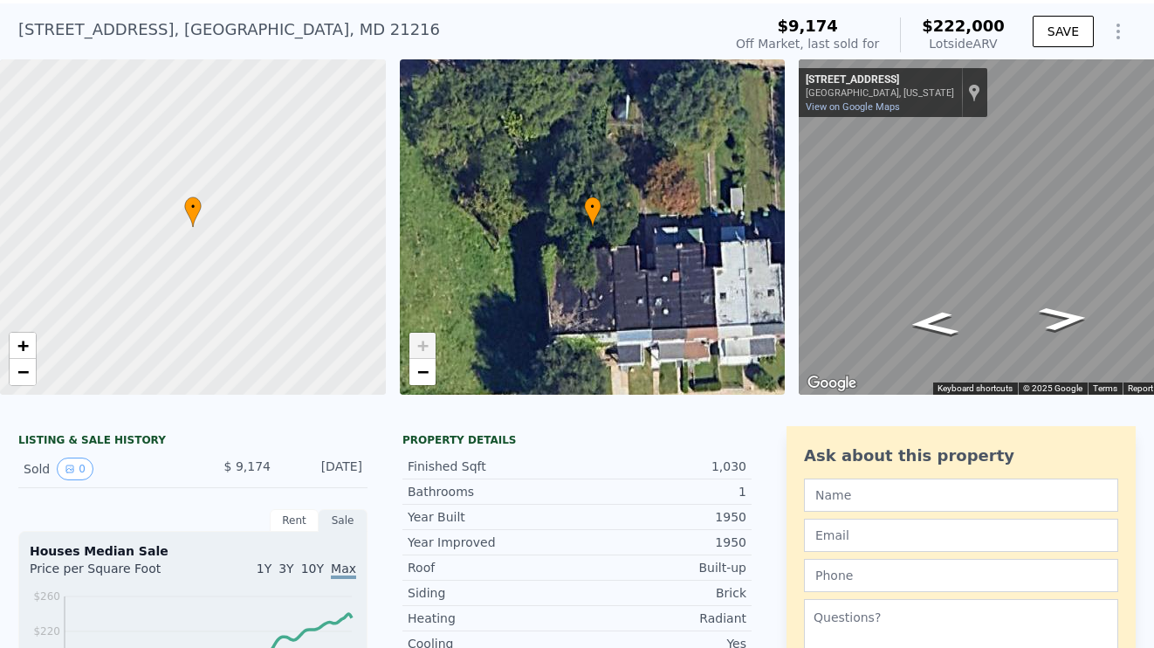
scroll to position [45, 0]
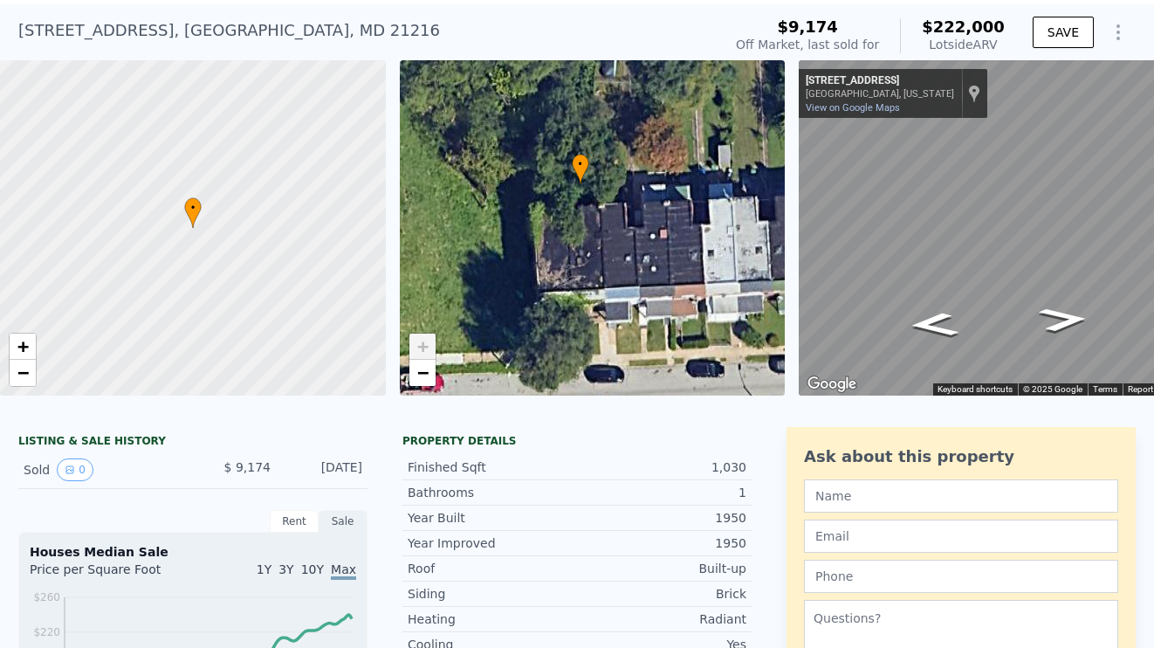
drag, startPoint x: 508, startPoint y: 265, endPoint x: 450, endPoint y: 176, distance: 106.0
click at [450, 176] on div "• + −" at bounding box center [593, 227] width 386 height 335
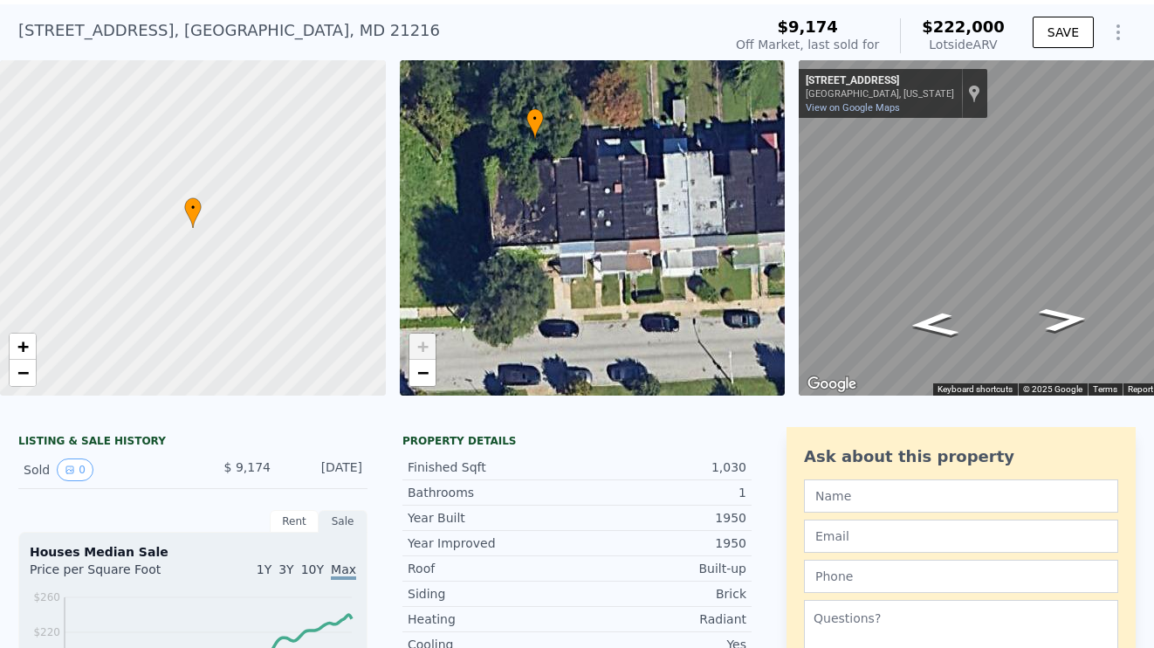
drag, startPoint x: 497, startPoint y: 234, endPoint x: 497, endPoint y: 223, distance: 11.4
click at [497, 223] on div "• + −" at bounding box center [593, 227] width 386 height 335
